Goal: Task Accomplishment & Management: Use online tool/utility

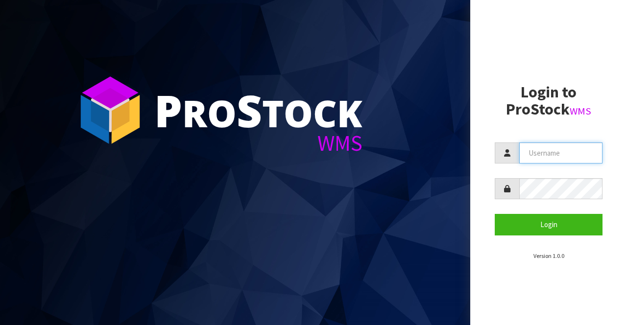
click at [550, 162] on input "text" at bounding box center [561, 153] width 83 height 21
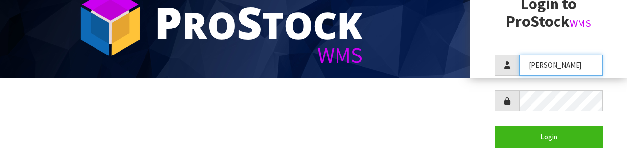
scroll to position [89, 0]
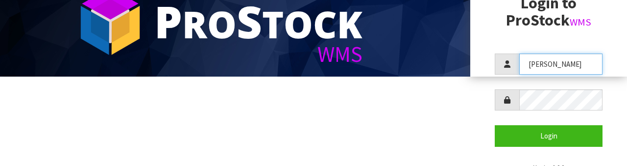
type input "[PERSON_NAME]"
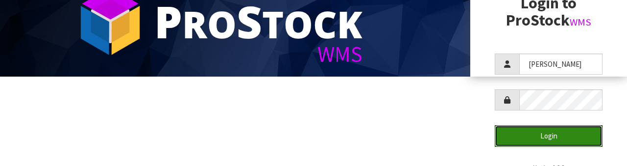
click at [558, 128] on button "Login" at bounding box center [549, 135] width 108 height 21
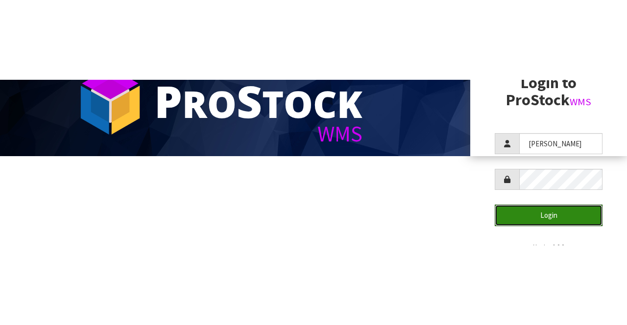
scroll to position [0, 0]
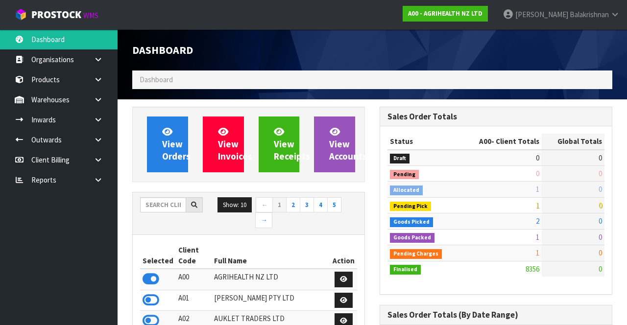
scroll to position [770, 247]
click at [165, 200] on input "text" at bounding box center [163, 205] width 46 height 15
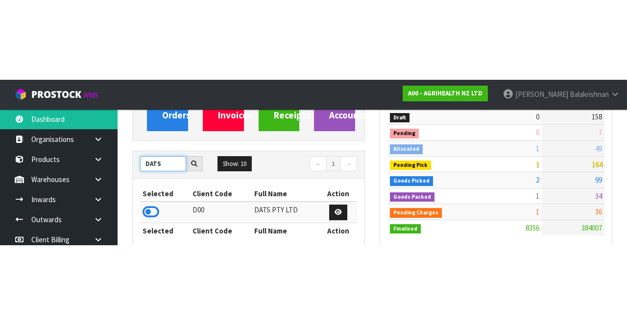
scroll to position [121, 0]
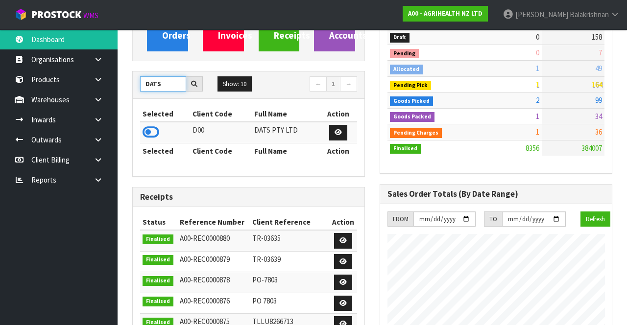
type input "DATS"
click at [104, 81] on link at bounding box center [101, 80] width 31 height 20
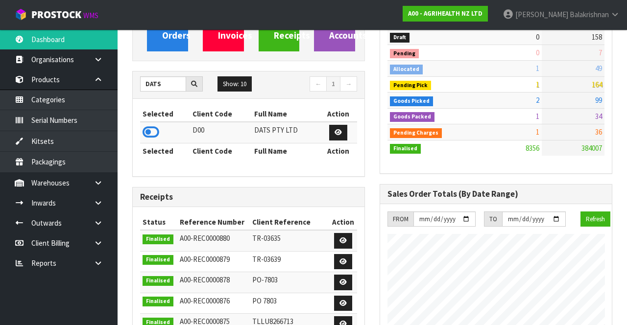
click at [97, 80] on icon at bounding box center [98, 79] width 9 height 7
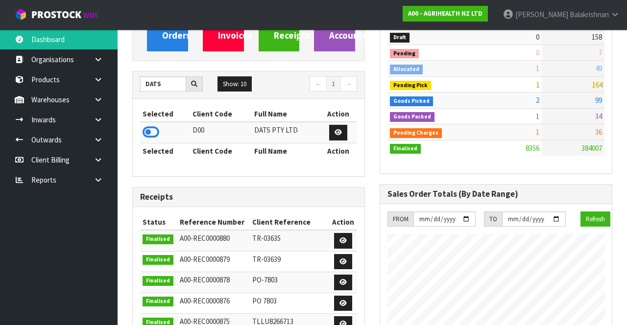
click at [91, 96] on link at bounding box center [101, 100] width 31 height 20
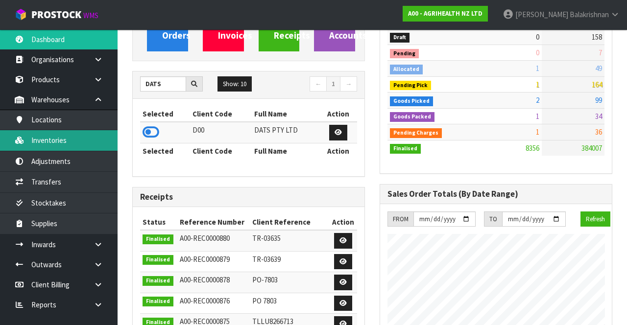
click at [30, 139] on link "Inventories" at bounding box center [59, 140] width 118 height 20
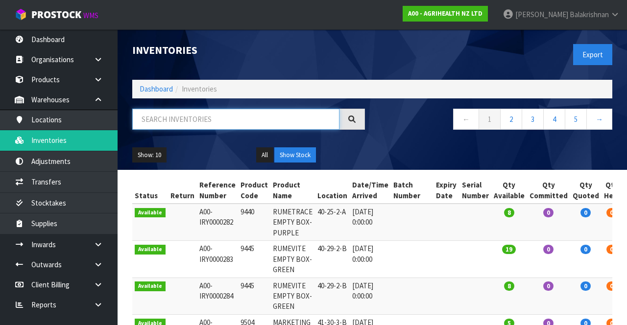
click at [292, 122] on input "text" at bounding box center [235, 119] width 207 height 21
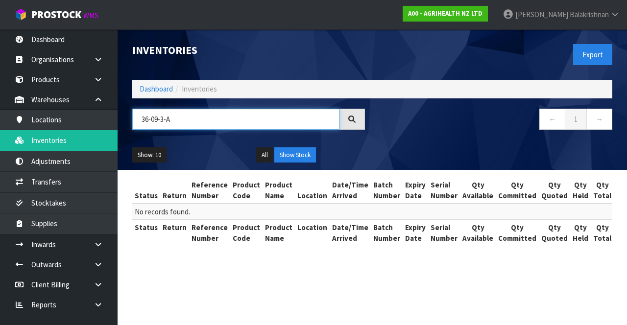
type input "36-09-3-A"
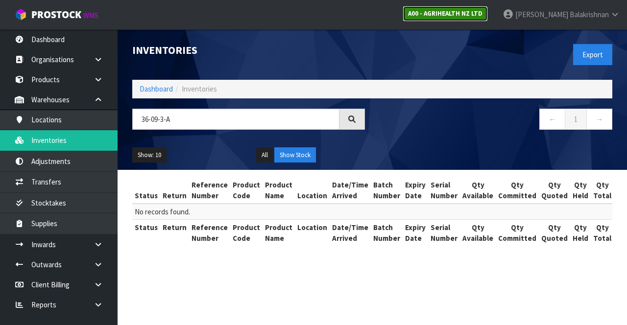
click at [477, 19] on link "A00 - AGRIHEALTH NZ LTD" at bounding box center [445, 14] width 85 height 16
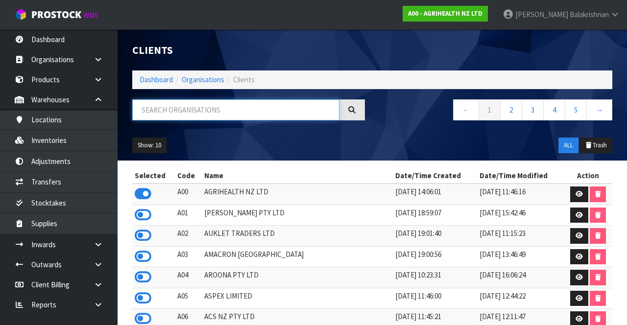
click at [238, 113] on input "text" at bounding box center [235, 110] width 207 height 21
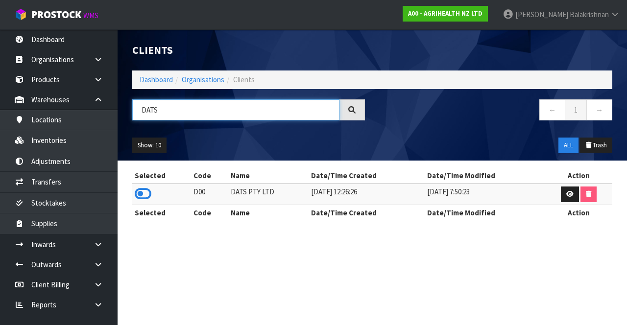
type input "DATS"
click at [145, 198] on icon at bounding box center [143, 194] width 17 height 15
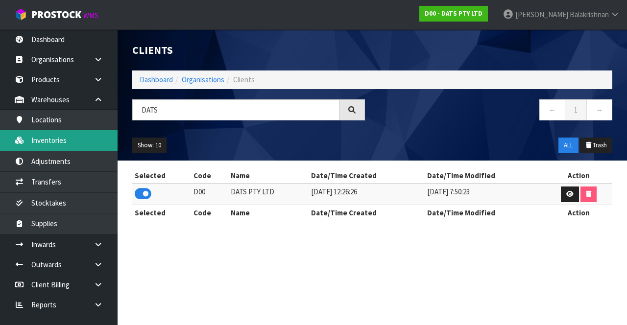
click at [32, 141] on link "Inventories" at bounding box center [59, 140] width 118 height 20
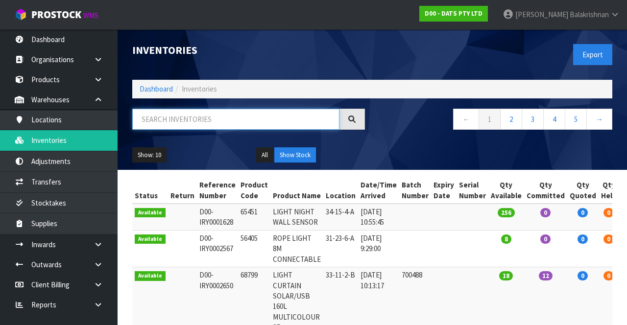
click at [255, 119] on input "text" at bounding box center [235, 119] width 207 height 21
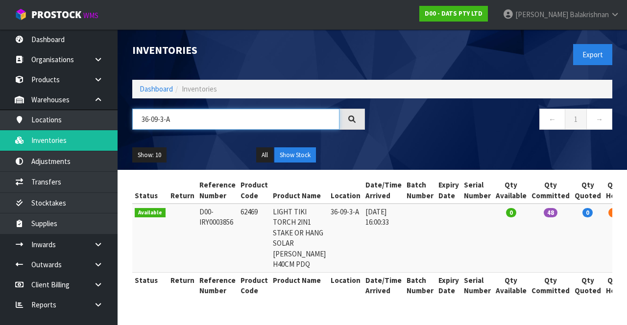
scroll to position [41, 0]
type input "36-09-3-A"
click at [462, 234] on td at bounding box center [478, 238] width 32 height 69
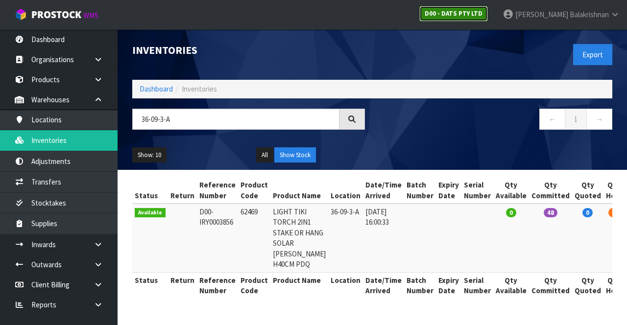
click at [483, 10] on strong "D00 - DATS PTY LTD" at bounding box center [454, 13] width 58 height 8
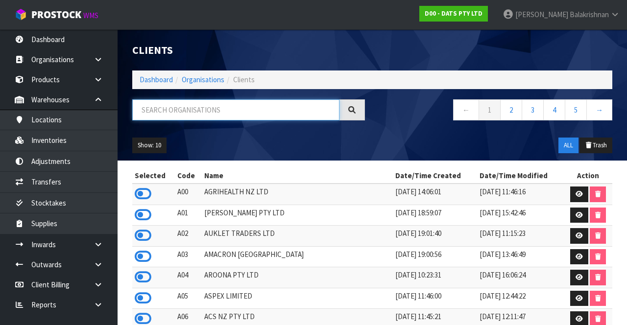
click at [278, 109] on input "text" at bounding box center [235, 110] width 207 height 21
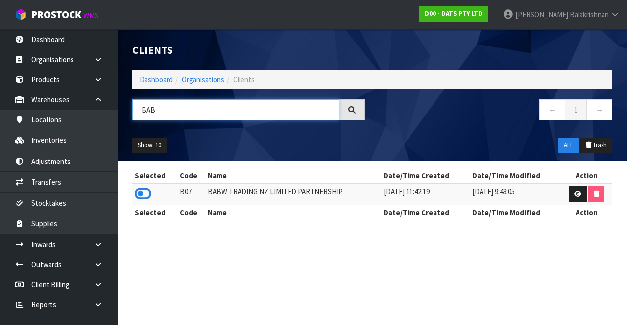
type input "BAB"
click at [139, 191] on icon at bounding box center [143, 194] width 17 height 15
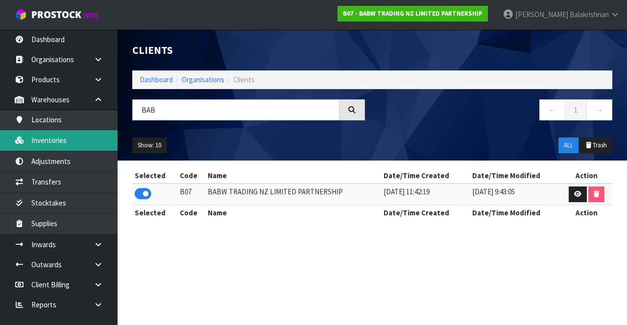
click at [33, 146] on link "Inventories" at bounding box center [59, 140] width 118 height 20
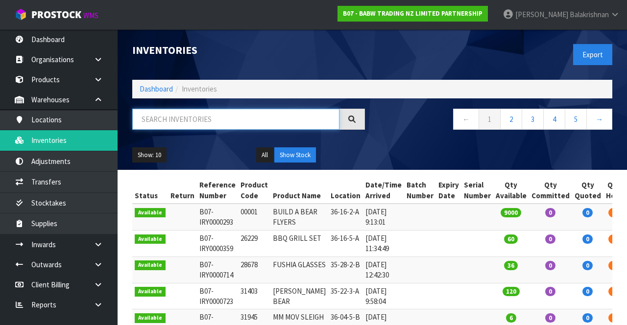
click at [285, 121] on input "text" at bounding box center [235, 119] width 207 height 21
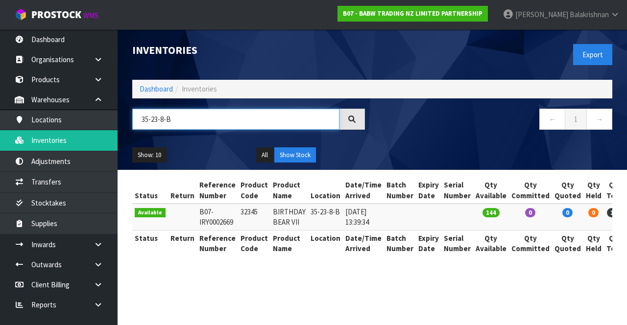
click at [197, 115] on input "35-23-8-B" at bounding box center [235, 119] width 207 height 21
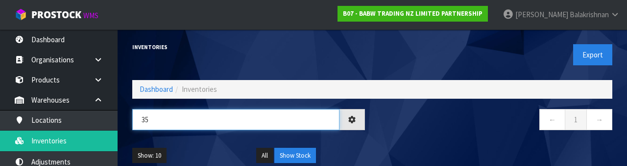
type input "3"
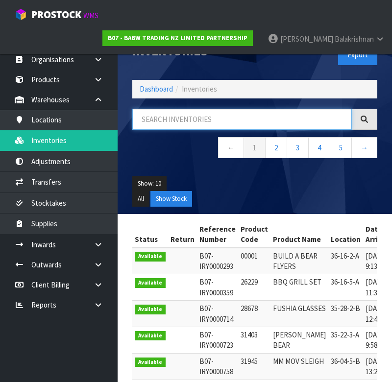
click at [181, 122] on input "text" at bounding box center [242, 119] width 220 height 21
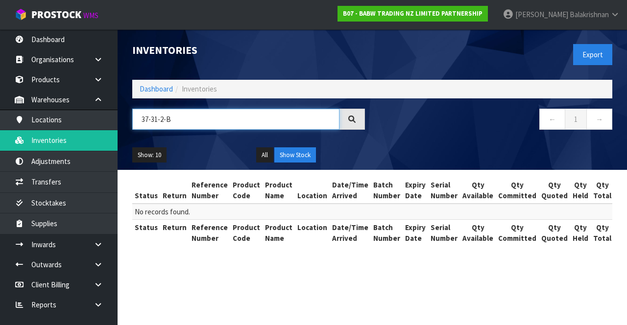
type input "37-31-2-B"
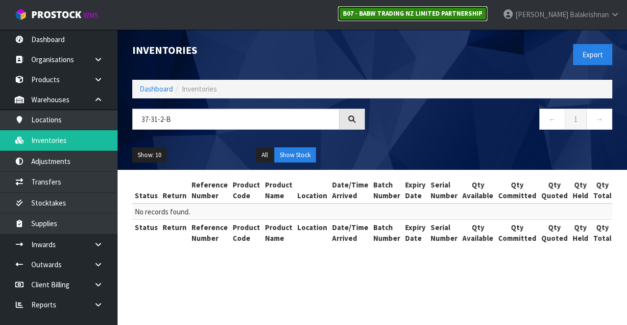
click at [473, 9] on link "B07 - BABW TRADING NZ LIMITED PARTNERSHIP" at bounding box center [413, 14] width 150 height 16
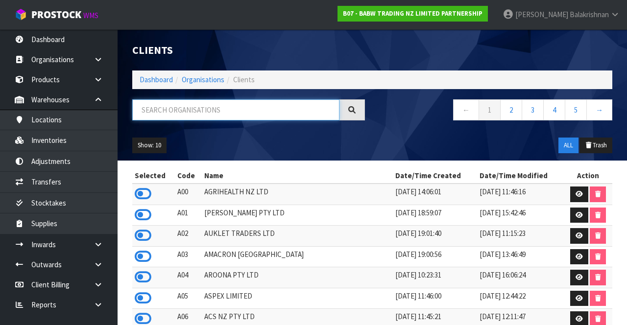
click at [275, 111] on input "text" at bounding box center [235, 110] width 207 height 21
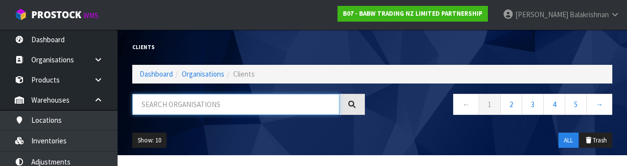
type input "L"
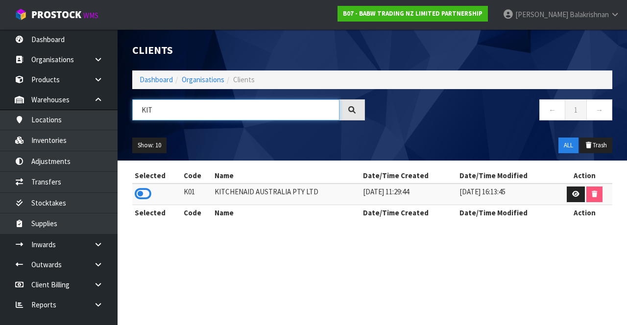
type input "KIT"
click at [149, 197] on icon at bounding box center [143, 194] width 17 height 15
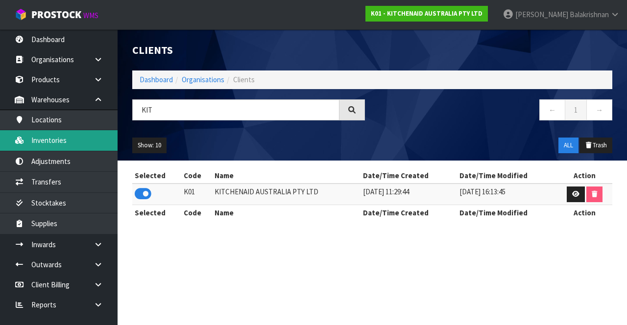
click at [69, 143] on link "Inventories" at bounding box center [59, 140] width 118 height 20
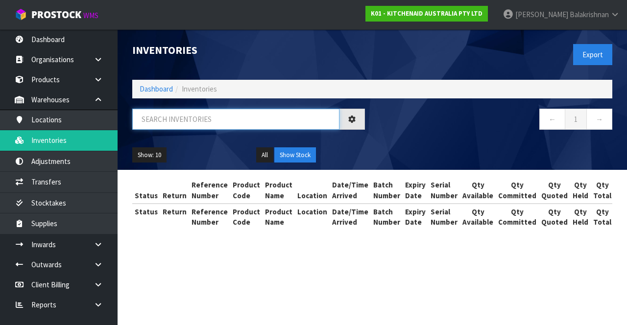
click at [191, 118] on input "text" at bounding box center [235, 119] width 207 height 21
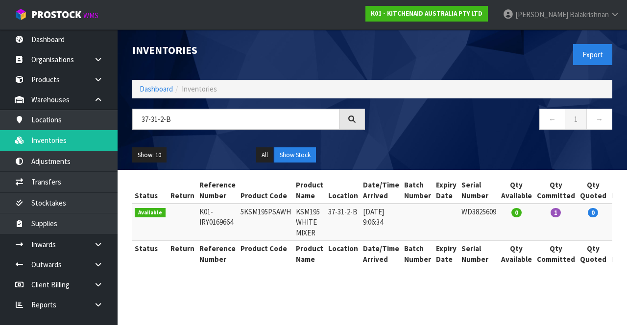
click at [302, 268] on div "Status Return Reference Number Product Code Product Name Location Date/Time Arr…" at bounding box center [372, 227] width 480 height 100
click at [181, 121] on input "37-31-2-B" at bounding box center [235, 119] width 207 height 21
click at [176, 116] on input "37-31-2-B" at bounding box center [235, 119] width 207 height 21
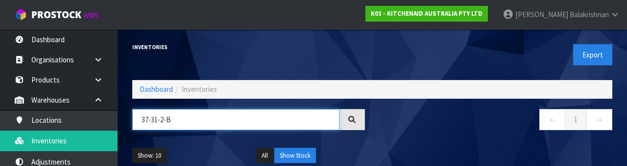
click at [156, 129] on input "37-31-2-B" at bounding box center [235, 119] width 207 height 21
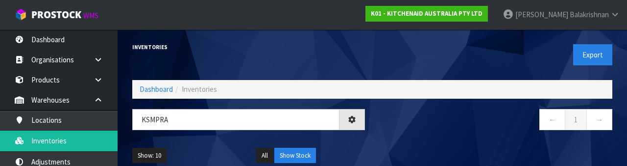
click at [457, 133] on div "← 1 →" at bounding box center [497, 124] width 248 height 31
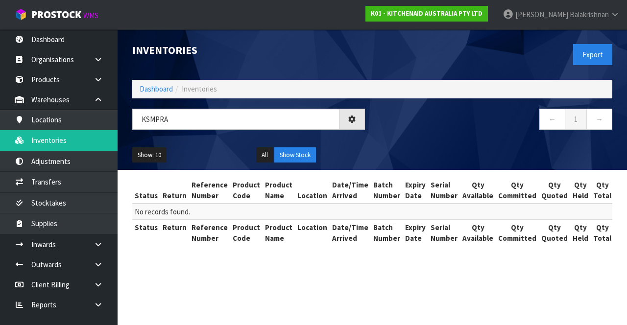
type input "KSMPRA"
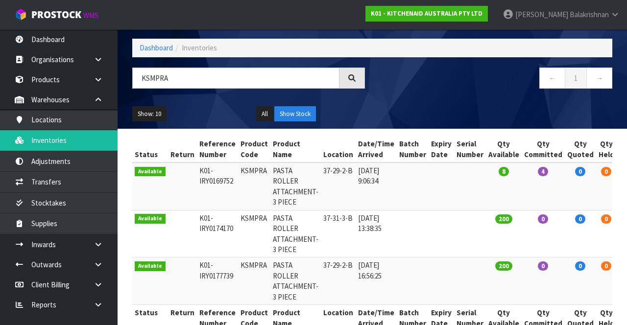
scroll to position [64, 0]
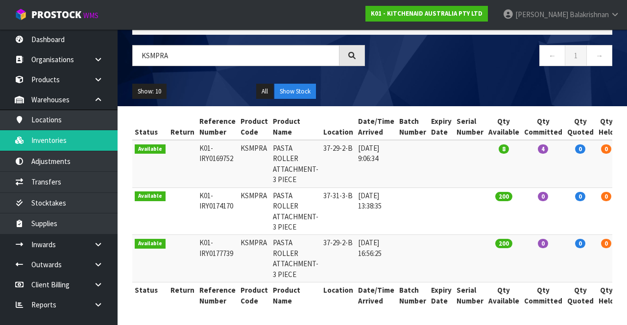
copy td "KSMPRA"
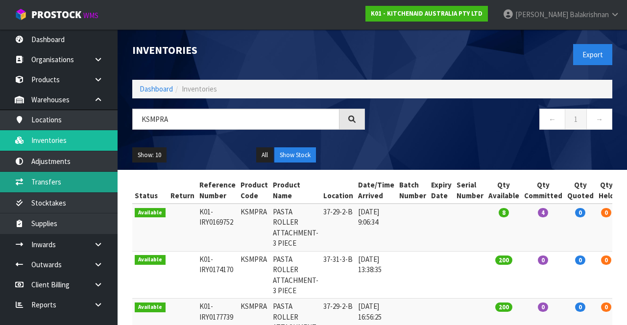
click at [39, 182] on link "Transfers" at bounding box center [59, 182] width 118 height 20
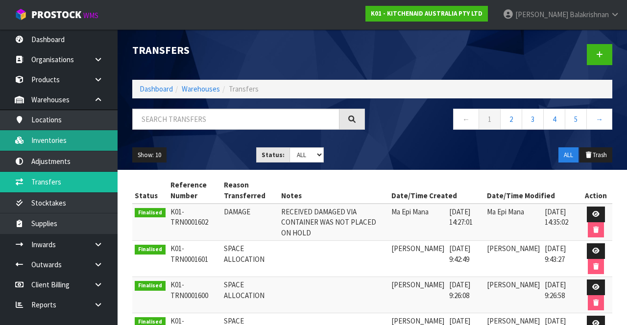
click at [42, 141] on link "Inventories" at bounding box center [59, 140] width 118 height 20
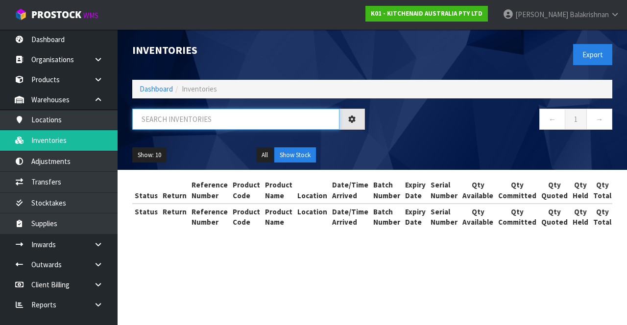
click at [187, 123] on input "text" at bounding box center [235, 119] width 207 height 21
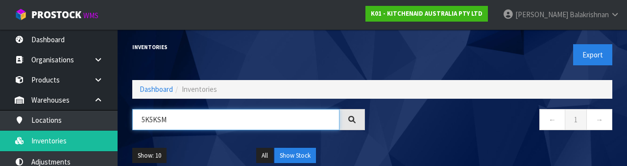
click at [144, 121] on input "5K5KSM" at bounding box center [235, 119] width 207 height 21
click at [194, 122] on input "5KSM" at bounding box center [235, 119] width 207 height 21
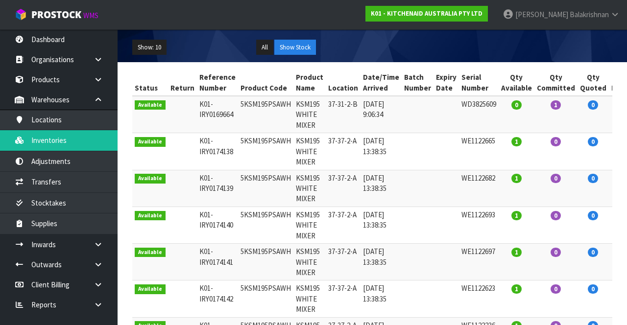
scroll to position [112, 0]
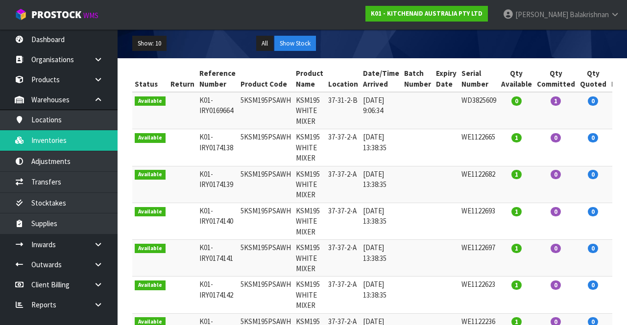
type input "5KSM195PSAWH"
copy td "37-37-2-A"
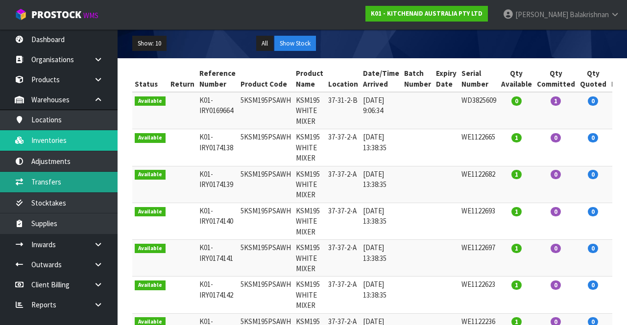
click at [73, 184] on link "Transfers" at bounding box center [59, 182] width 118 height 20
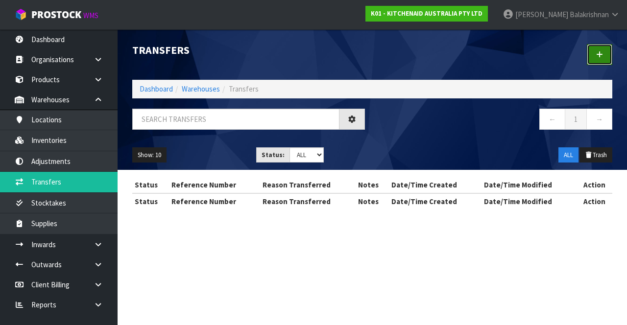
click at [599, 46] on link at bounding box center [599, 54] width 25 height 21
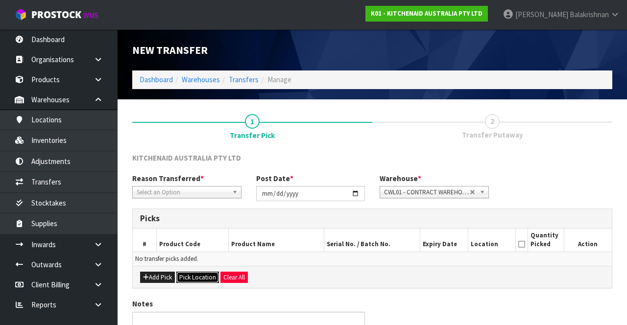
click at [200, 276] on button "Pick Location" at bounding box center [197, 278] width 43 height 12
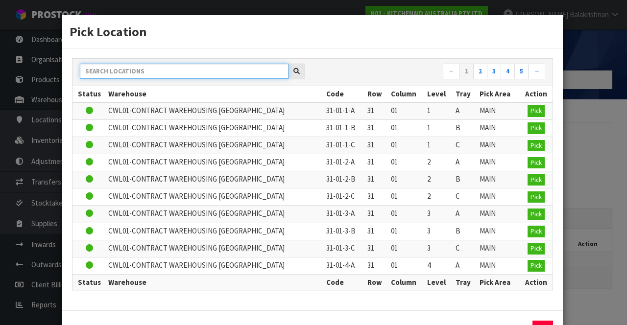
click at [207, 74] on input "text" at bounding box center [184, 71] width 209 height 15
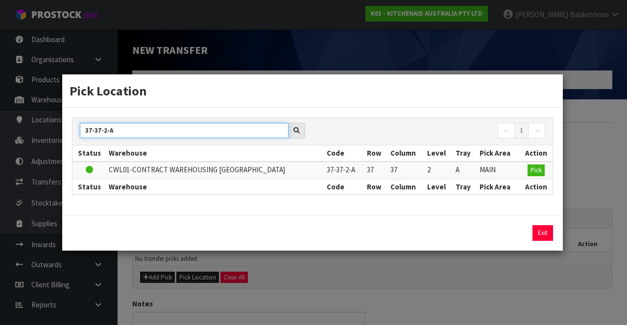
type input "37-37-2-A"
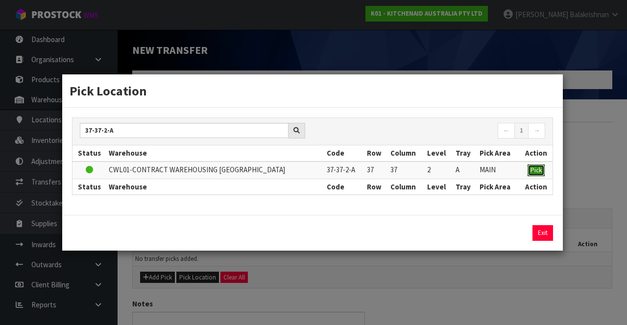
click at [538, 172] on span "Pick" at bounding box center [536, 170] width 11 height 8
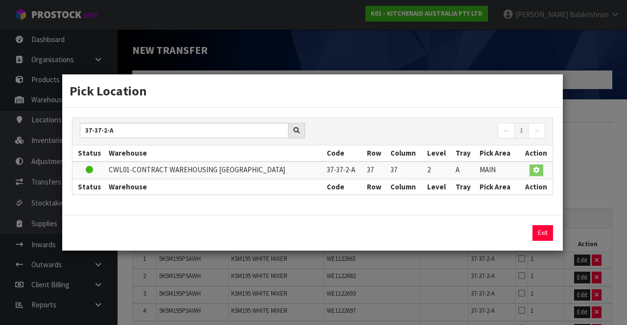
scroll to position [550, 0]
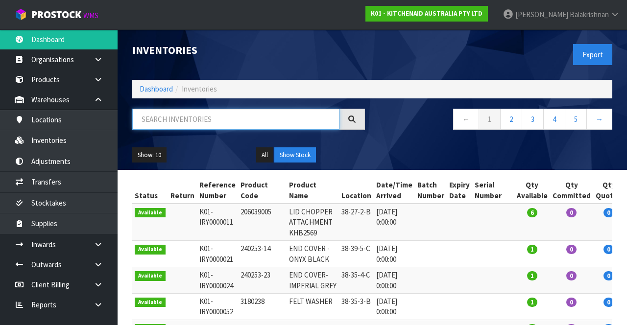
click at [252, 129] on input "text" at bounding box center [235, 119] width 207 height 21
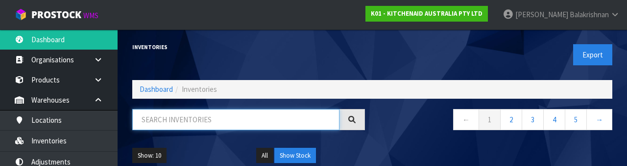
click at [238, 115] on input "text" at bounding box center [235, 119] width 207 height 21
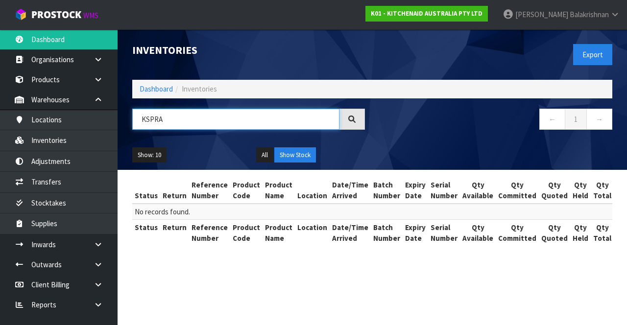
click at [142, 120] on input "KSPRA" at bounding box center [235, 119] width 207 height 21
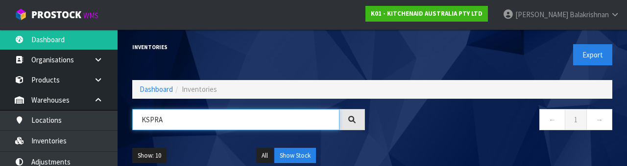
click at [156, 128] on input "KSPRA" at bounding box center [235, 119] width 207 height 21
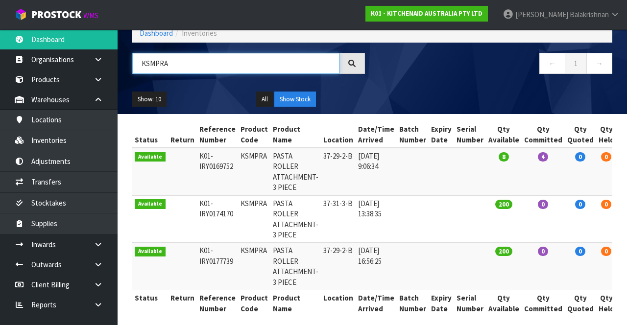
scroll to position [57, 0]
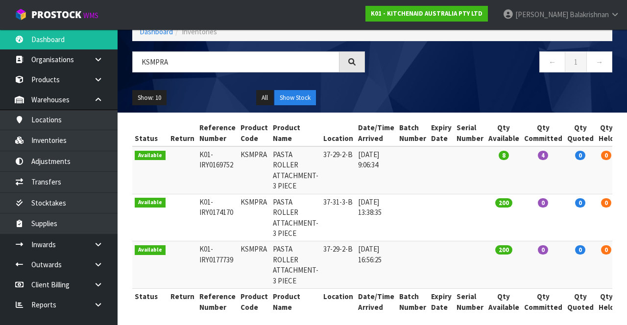
copy td "KSMPRA"
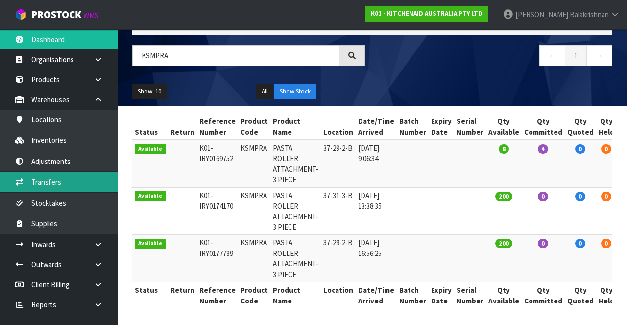
click at [74, 182] on link "Transfers" at bounding box center [59, 182] width 118 height 20
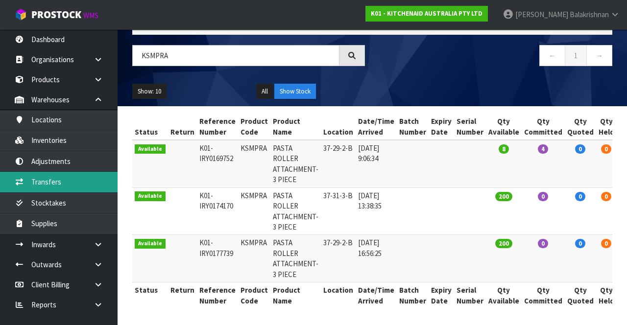
click at [76, 181] on link "Transfers" at bounding box center [59, 182] width 118 height 20
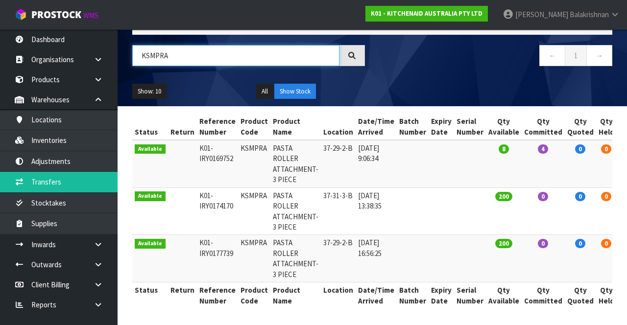
click at [237, 60] on input "KSMPRA" at bounding box center [235, 55] width 207 height 21
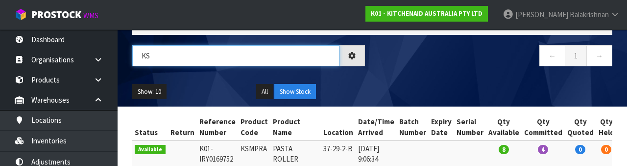
type input "K"
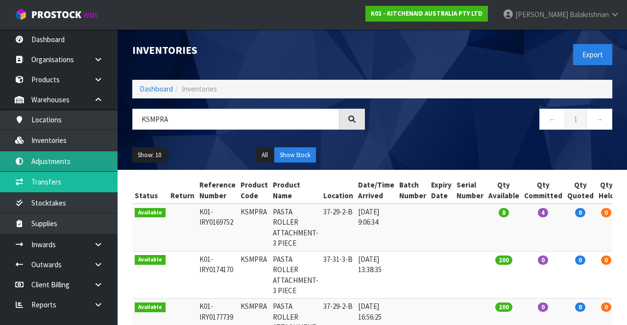
click at [34, 164] on link "Adjustments" at bounding box center [59, 161] width 118 height 20
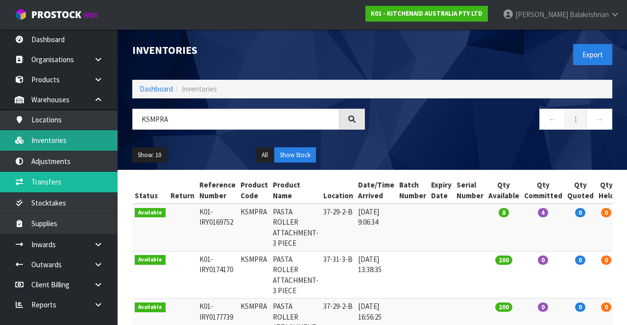
click at [29, 144] on link "Inventories" at bounding box center [59, 140] width 118 height 20
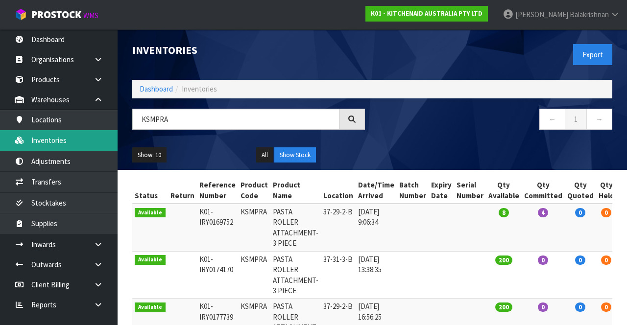
click at [30, 148] on link "Inventories" at bounding box center [59, 140] width 118 height 20
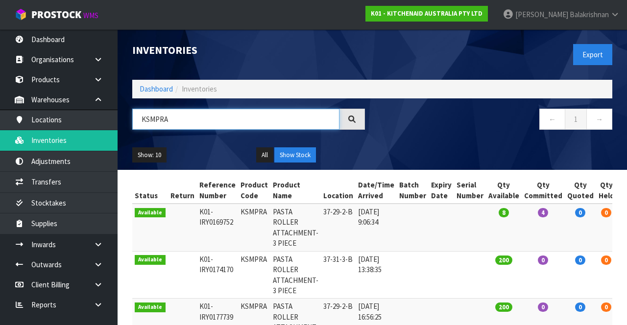
click at [253, 120] on input "KSMPRA" at bounding box center [235, 119] width 207 height 21
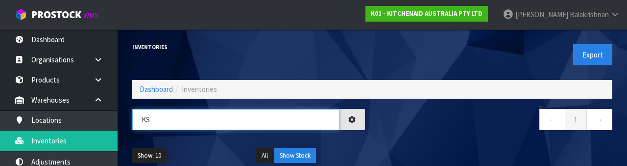
type input "K"
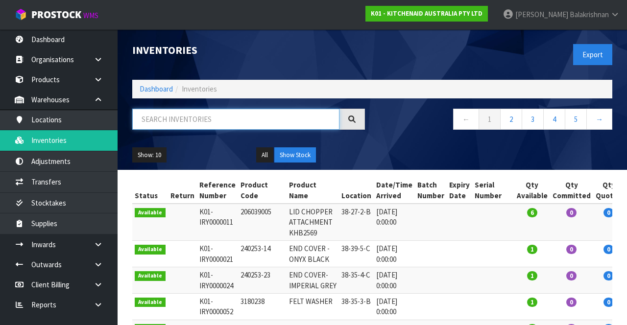
click at [235, 114] on input "text" at bounding box center [235, 119] width 207 height 21
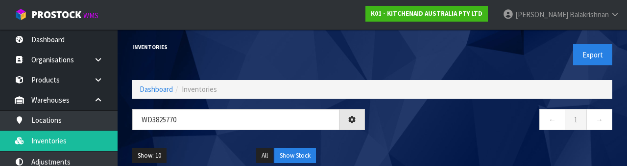
click at [472, 125] on nav "← 1 →" at bounding box center [496, 121] width 233 height 24
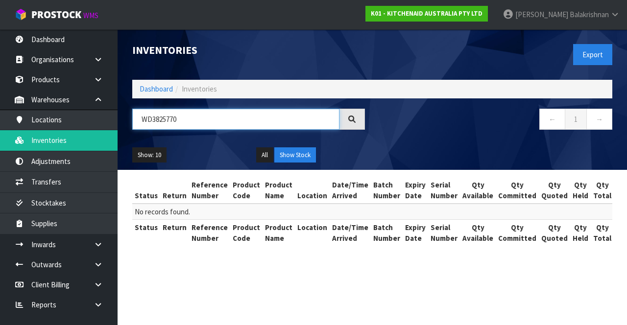
click at [220, 115] on input "WD3825770" at bounding box center [235, 119] width 207 height 21
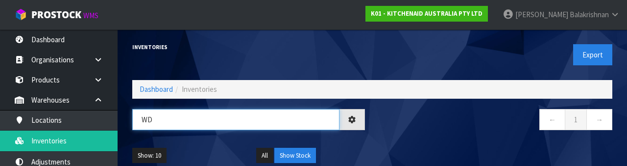
type input "W"
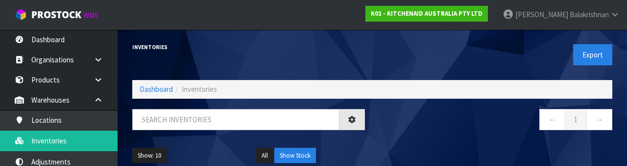
click at [527, 147] on div "Show: 10 5 10 25 50 All Show Stock" at bounding box center [372, 155] width 495 height 30
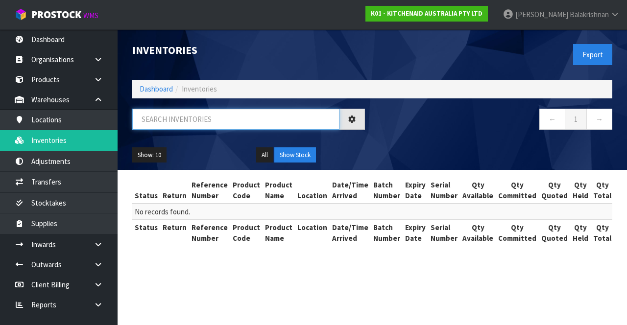
click at [213, 117] on input "text" at bounding box center [235, 119] width 207 height 21
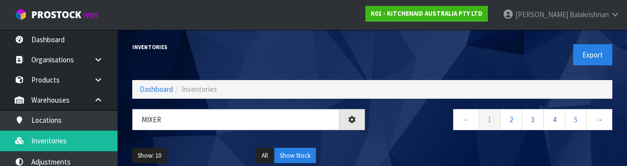
click at [428, 121] on nav "← 1 2 3 4 5 →" at bounding box center [496, 121] width 233 height 24
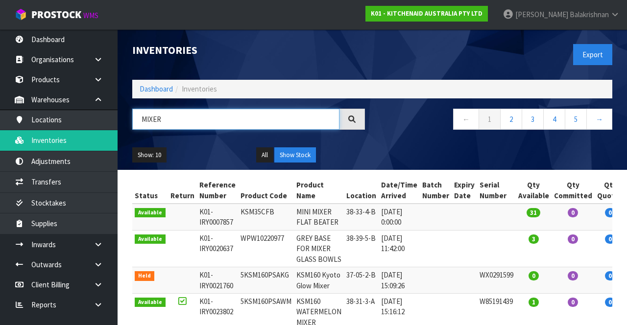
click at [174, 123] on input "MIXER" at bounding box center [235, 119] width 207 height 21
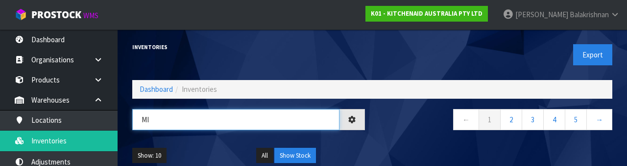
type input "M"
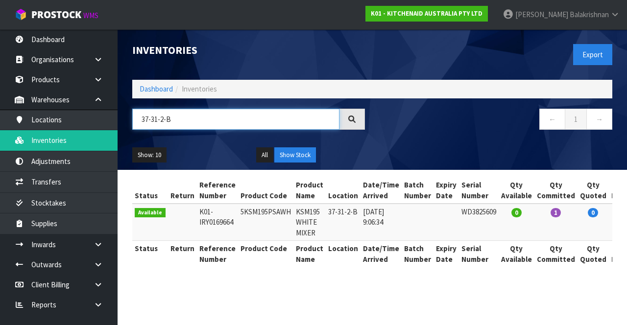
click at [213, 120] on input "37-31-2-B" at bounding box center [235, 119] width 207 height 21
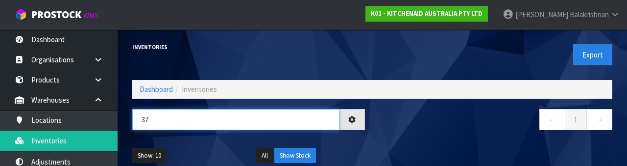
type input "3"
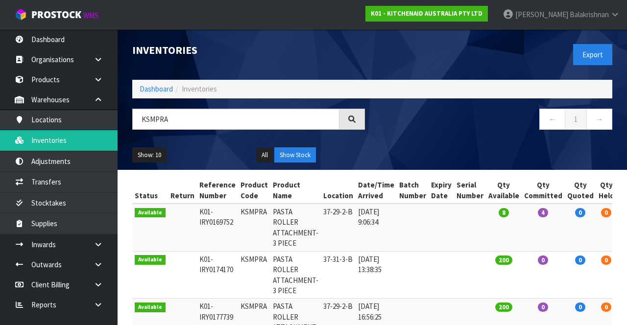
click at [442, 256] on td at bounding box center [441, 275] width 25 height 48
click at [220, 116] on input "KSMPRA" at bounding box center [235, 119] width 207 height 21
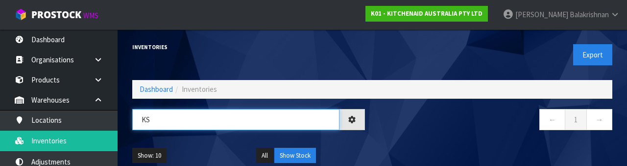
type input "K"
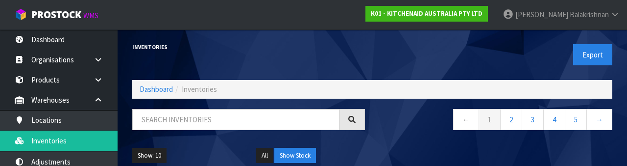
click at [236, 102] on div "Inventories Export Dashboard Inventories ← 1 2 3 4 5 → Show: 10 5 10 25 50 All …" at bounding box center [372, 99] width 495 height 141
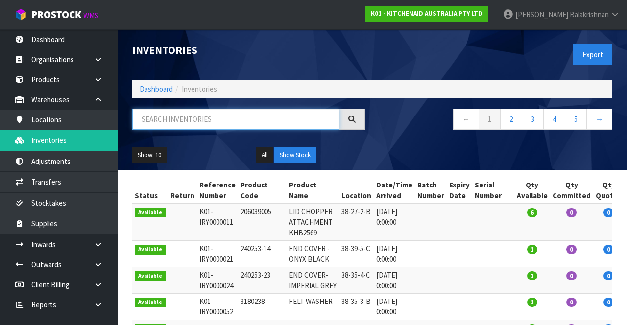
click at [206, 114] on input "text" at bounding box center [235, 119] width 207 height 21
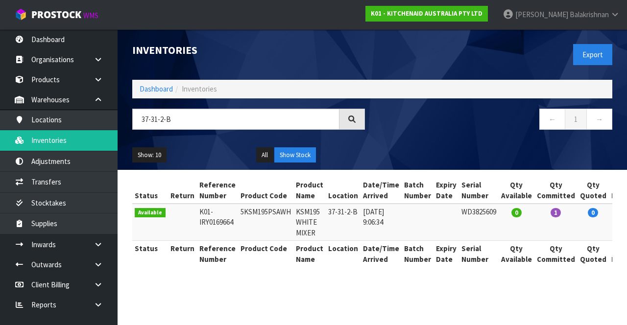
click at [250, 221] on td "5KSM195PSAWH" at bounding box center [265, 222] width 55 height 37
copy td "5KSM195PSAWH"
click at [199, 121] on input "37-31-2-B" at bounding box center [235, 119] width 207 height 21
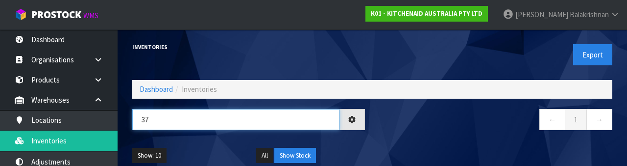
type input "3"
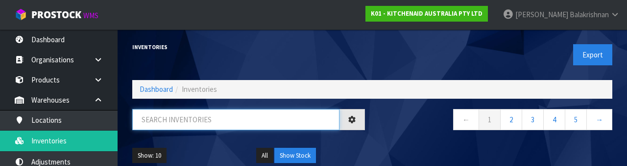
click at [199, 122] on input "text" at bounding box center [235, 119] width 207 height 21
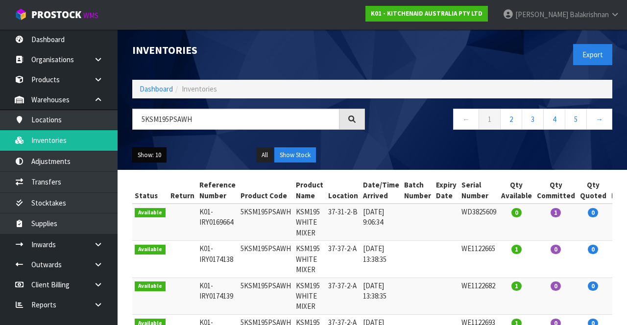
click at [147, 157] on button "Show: 10" at bounding box center [149, 156] width 34 height 16
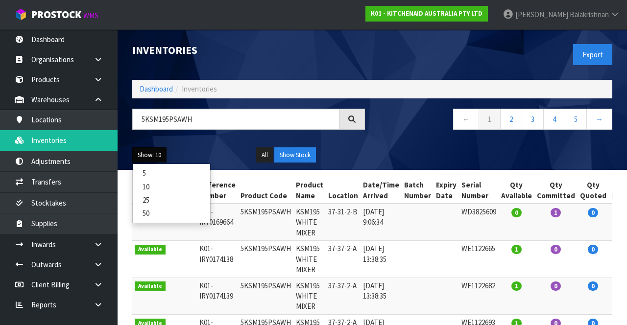
click at [144, 211] on link "50" at bounding box center [171, 213] width 77 height 13
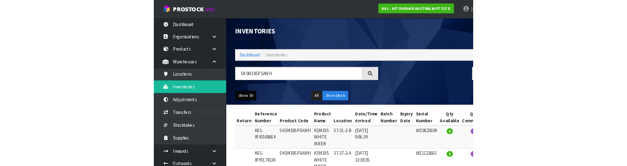
scroll to position [0, 49]
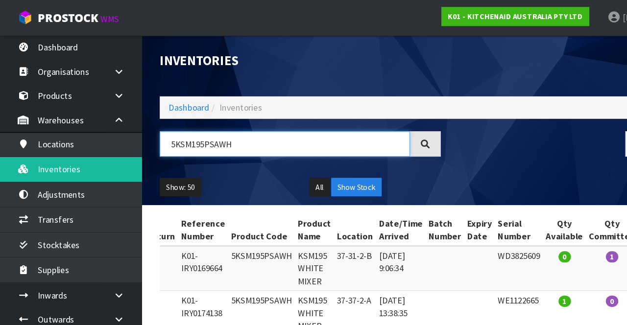
click at [242, 120] on input "5KSM195PSAWH" at bounding box center [235, 119] width 207 height 21
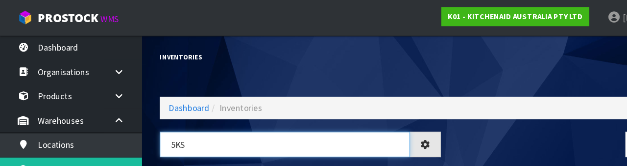
type input "5K"
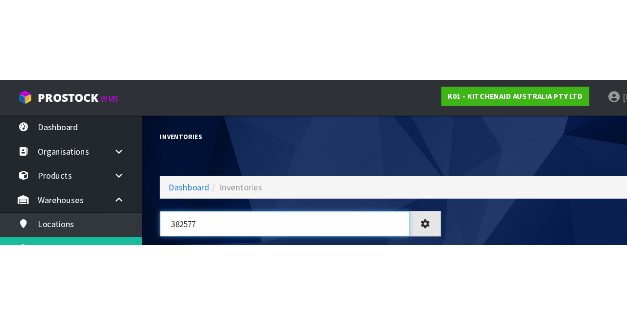
scroll to position [0, 1]
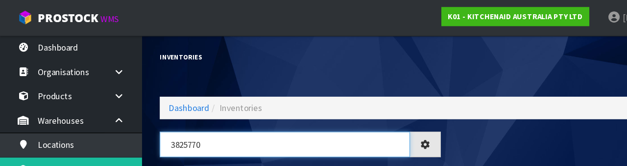
type input "3825770"
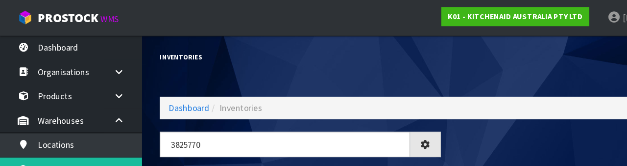
click at [438, 111] on nav "← 1 →" at bounding box center [496, 121] width 233 height 24
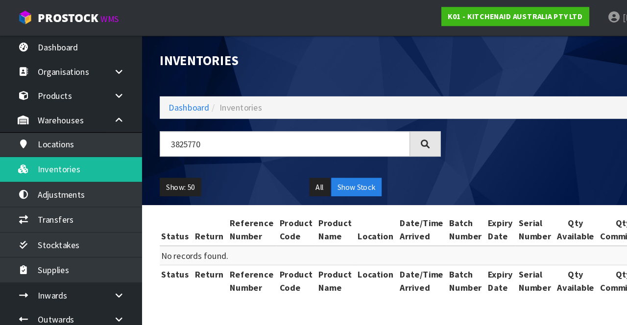
scroll to position [0, 0]
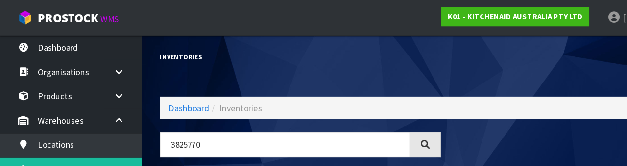
click at [435, 109] on nav "← 1 →" at bounding box center [496, 121] width 233 height 24
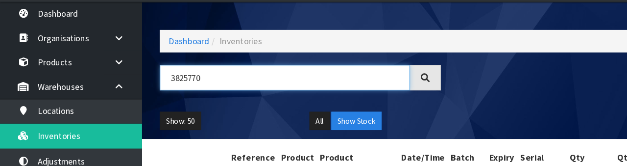
scroll to position [30, 0]
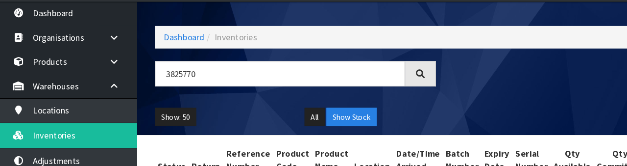
click at [481, 116] on div "Show: 50 5 10 25 50 All Show Stock" at bounding box center [372, 125] width 495 height 30
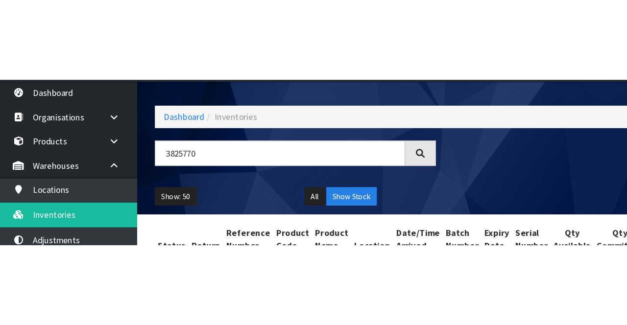
scroll to position [0, 0]
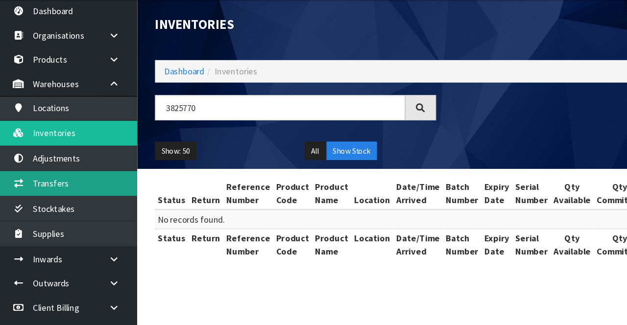
click at [44, 187] on link "Transfers" at bounding box center [59, 182] width 118 height 20
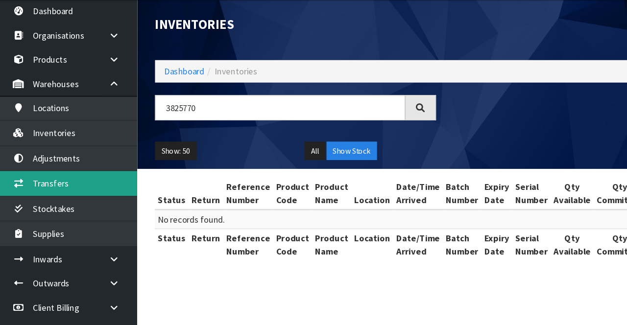
click at [42, 182] on link "Transfers" at bounding box center [59, 182] width 118 height 20
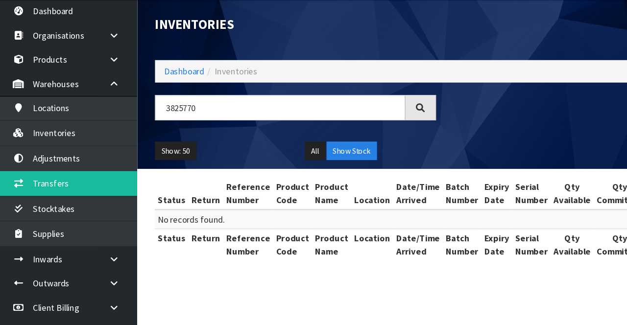
click at [100, 243] on icon at bounding box center [98, 244] width 9 height 7
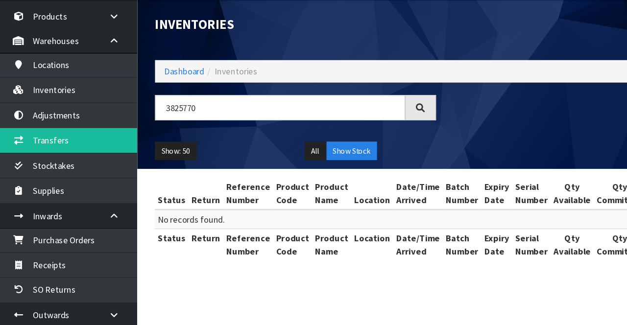
scroll to position [54, 0]
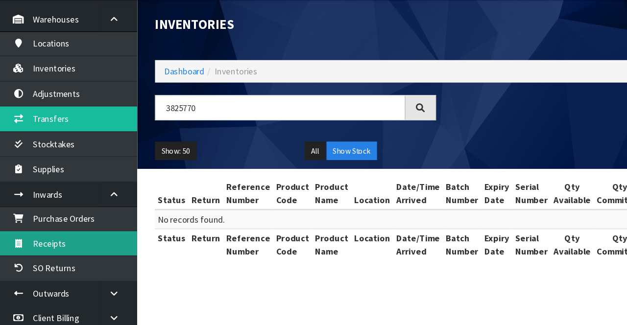
click at [47, 226] on link "Receipts" at bounding box center [59, 232] width 118 height 20
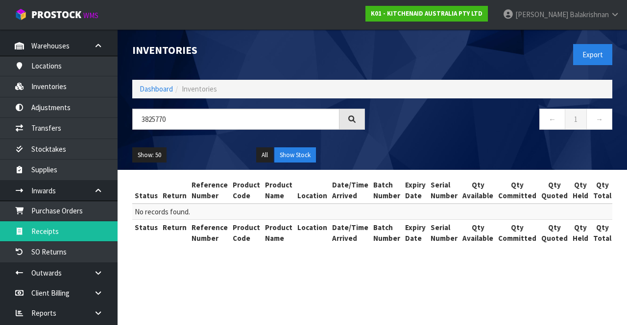
click at [578, 20] on link "Raj Balakrishnan" at bounding box center [562, 14] width 132 height 29
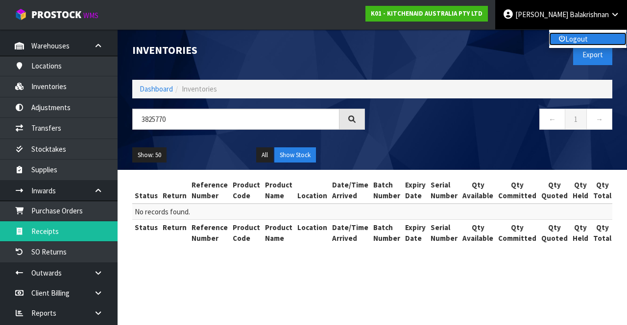
click at [570, 41] on link "Logout" at bounding box center [587, 38] width 77 height 13
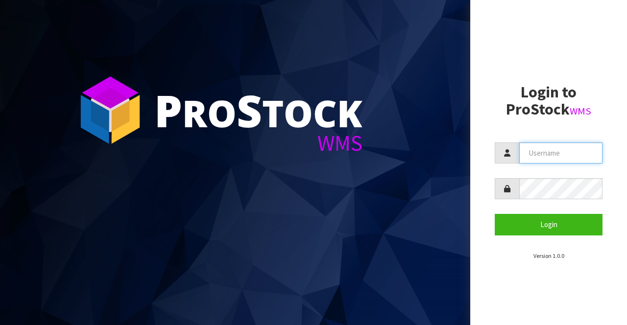
click at [560, 149] on input "text" at bounding box center [561, 153] width 83 height 21
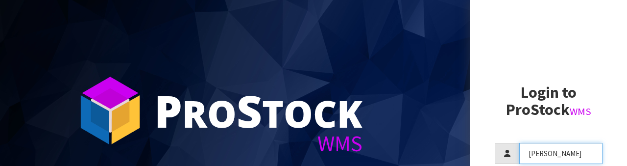
type input "[PERSON_NAME]"
click at [568, 105] on h2 "Login to ProStock WMS" at bounding box center [549, 101] width 108 height 34
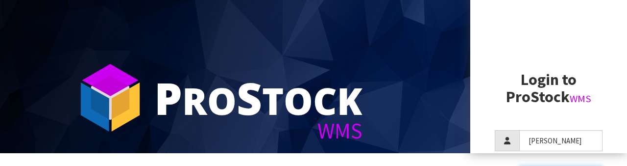
scroll to position [95, 0]
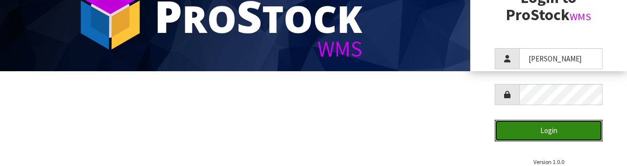
click at [571, 135] on button "Login" at bounding box center [549, 130] width 108 height 21
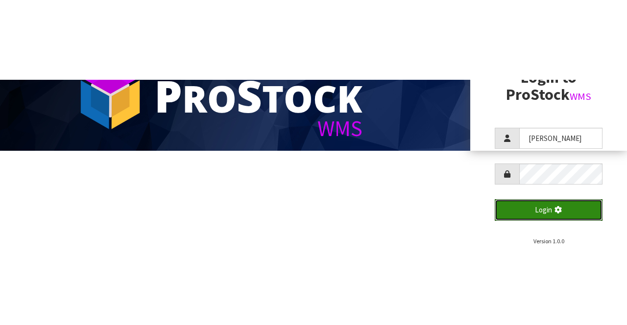
scroll to position [0, 0]
